Goal: Task Accomplishment & Management: Manage account settings

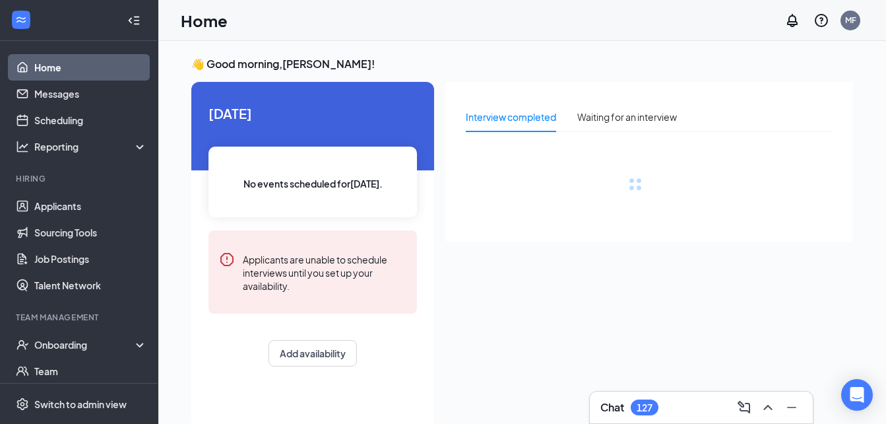
scroll to position [119, 0]
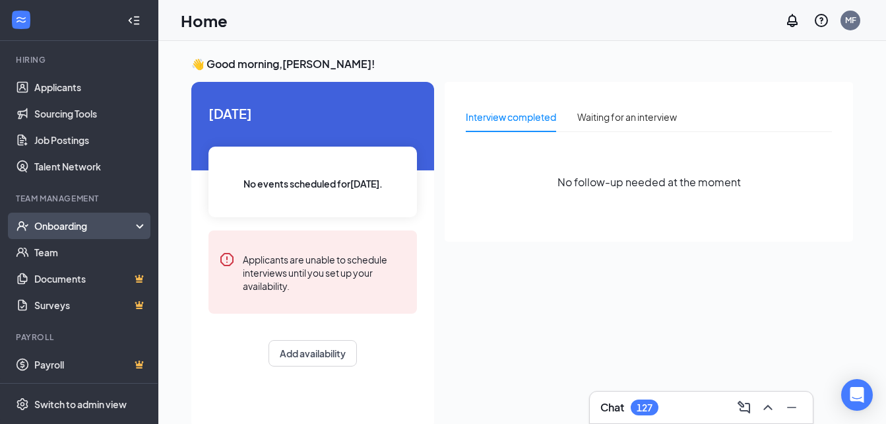
click at [121, 233] on div "Onboarding" at bounding box center [79, 226] width 158 height 26
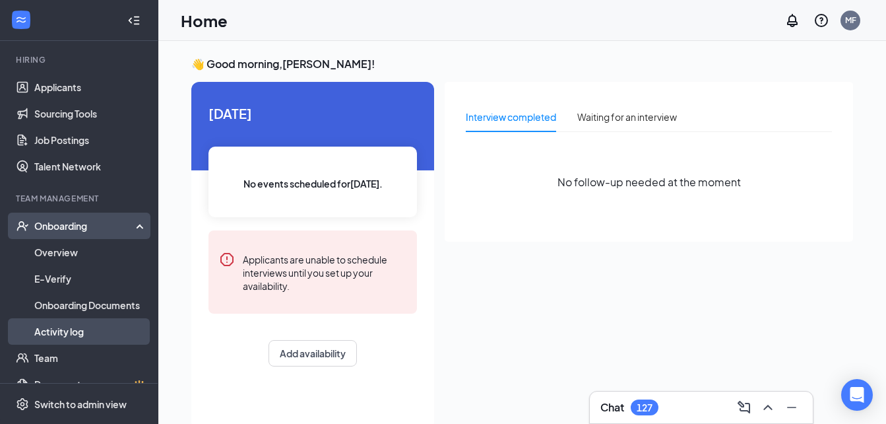
click at [121, 323] on link "Activity log" at bounding box center [90, 331] width 113 height 26
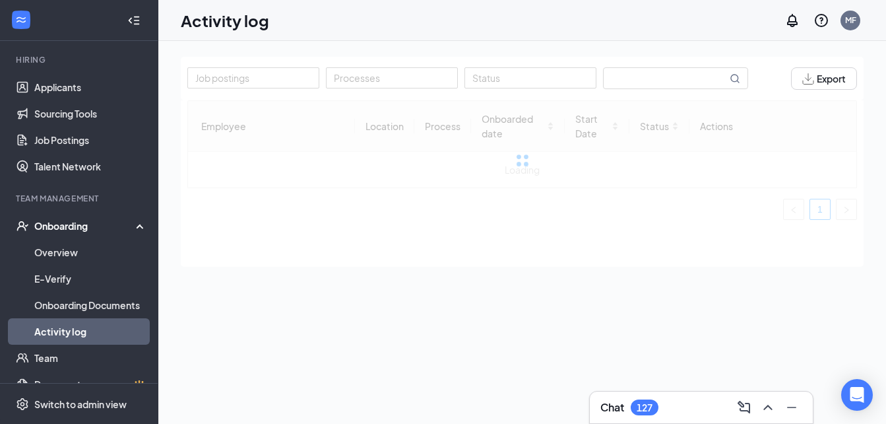
drag, startPoint x: 263, startPoint y: 272, endPoint x: 485, endPoint y: 242, distance: 223.8
click at [485, 242] on div "Job postings Processes Status Export Employee Location Process Onboarded date S…" at bounding box center [522, 262] width 683 height 411
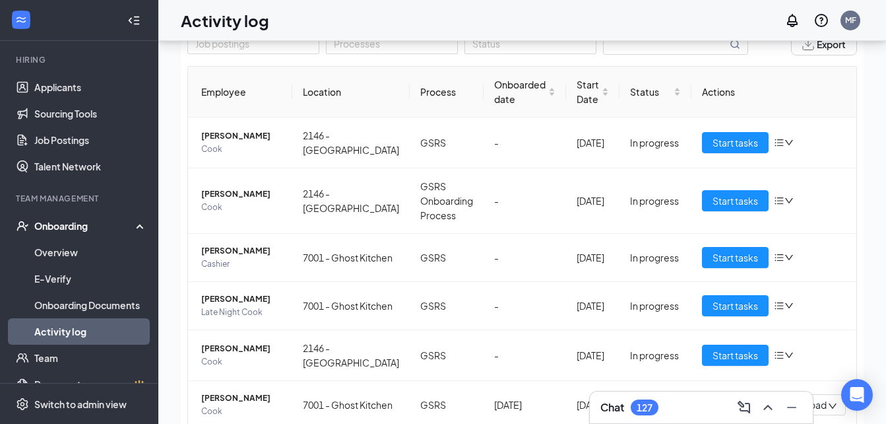
scroll to position [59, 0]
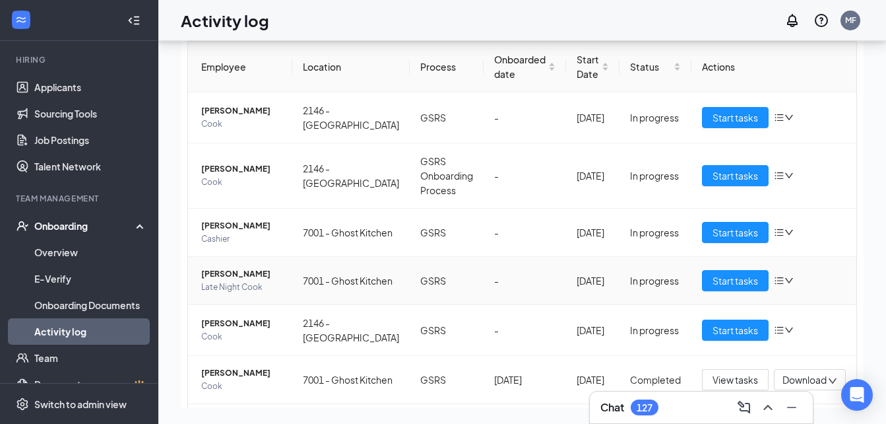
click at [785, 285] on icon "down" at bounding box center [789, 280] width 9 height 9
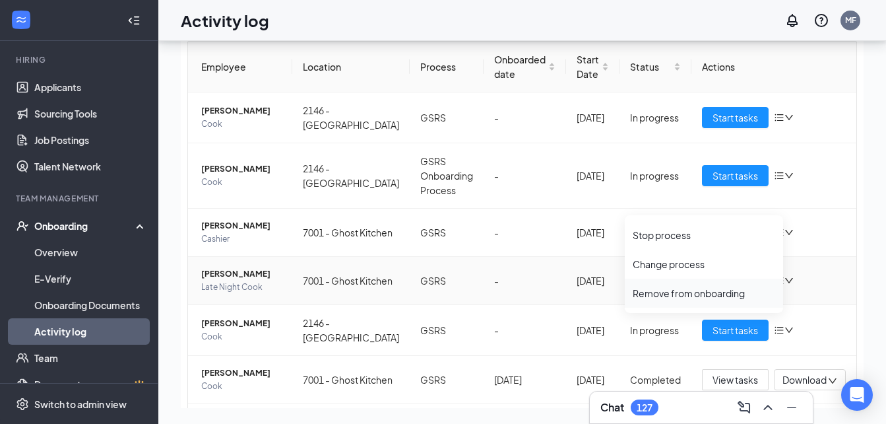
click at [713, 295] on div "Remove from onboarding" at bounding box center [704, 292] width 143 height 13
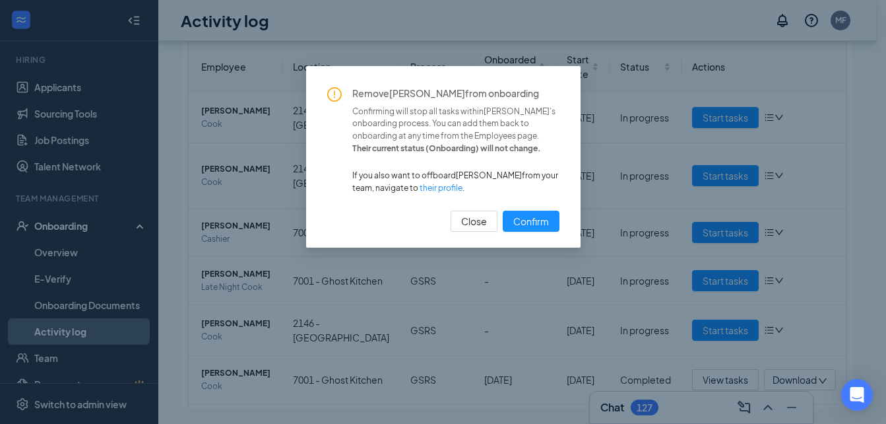
click at [523, 206] on div "Remove [PERSON_NAME] from onboarding Confirming will stop all tasks within [PER…" at bounding box center [443, 159] width 232 height 145
click at [525, 215] on span "Confirm" at bounding box center [532, 221] width 36 height 15
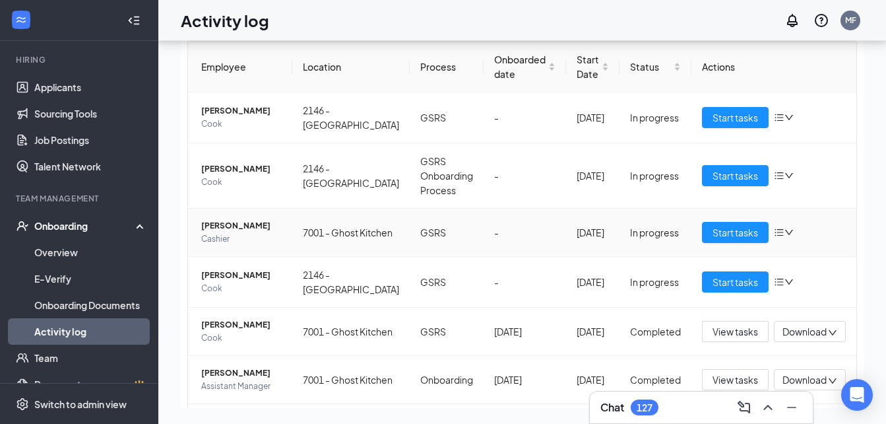
drag, startPoint x: 719, startPoint y: 261, endPoint x: 698, endPoint y: 268, distance: 22.1
click at [698, 257] on td "Start tasks" at bounding box center [774, 233] width 165 height 48
click at [713, 240] on span "Start tasks" at bounding box center [736, 232] width 46 height 15
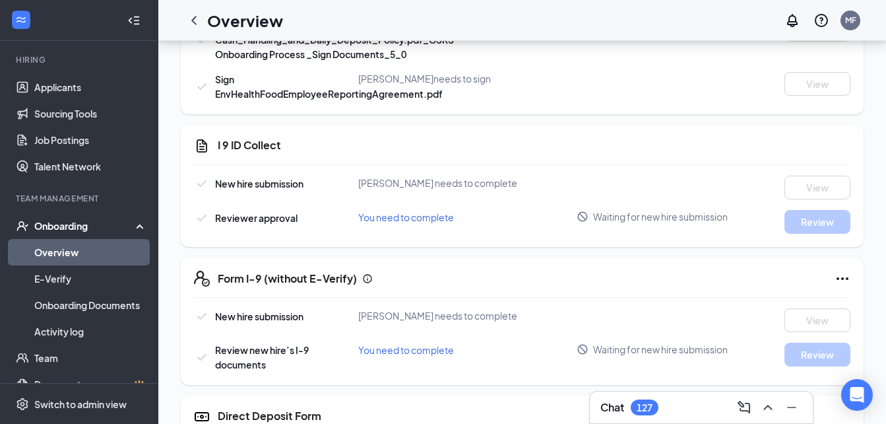
scroll to position [846, 0]
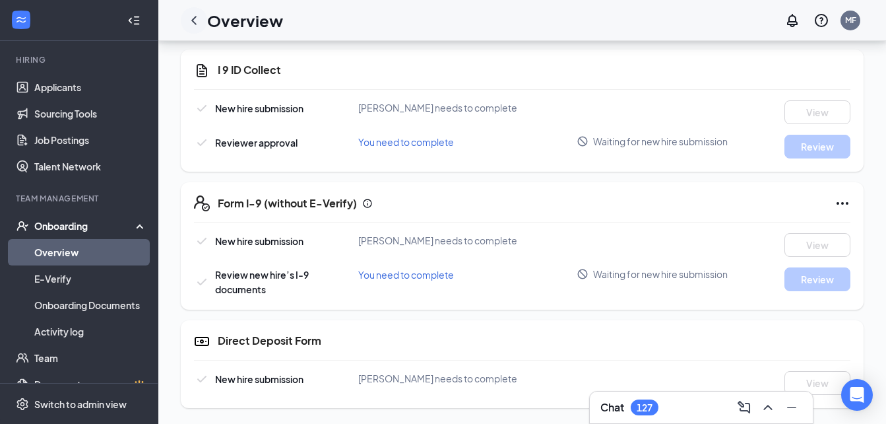
click at [193, 18] on icon "ChevronLeft" at bounding box center [194, 21] width 16 height 16
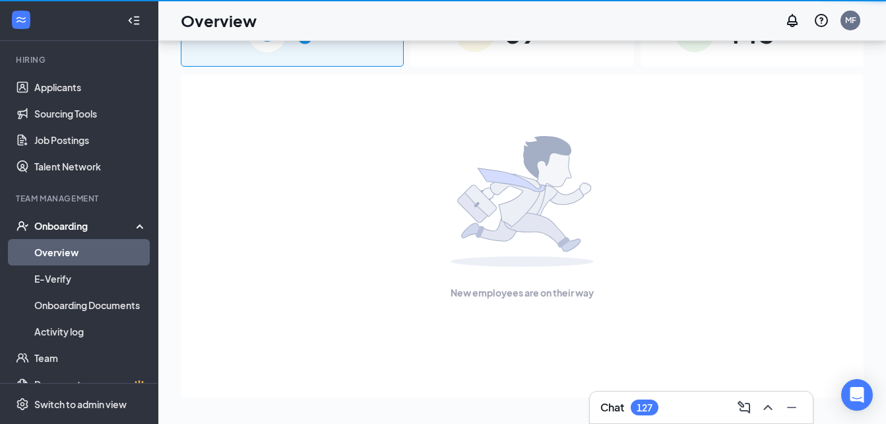
scroll to position [59, 0]
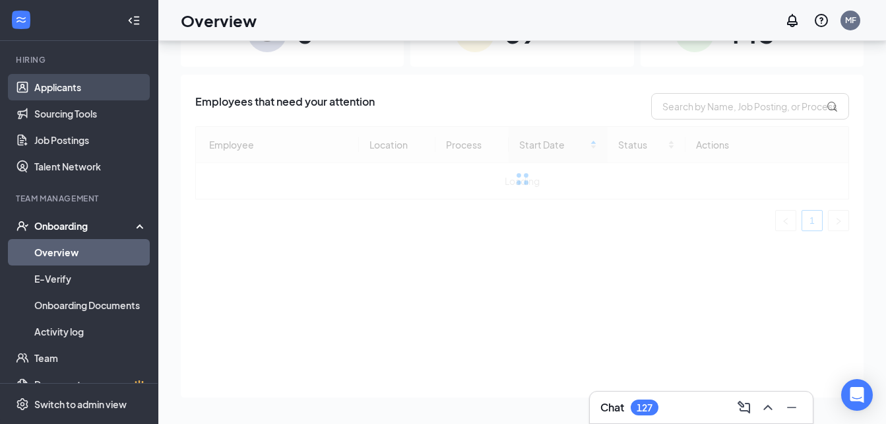
click at [114, 79] on link "Applicants" at bounding box center [90, 87] width 113 height 26
